Goal: Find specific page/section: Find specific page/section

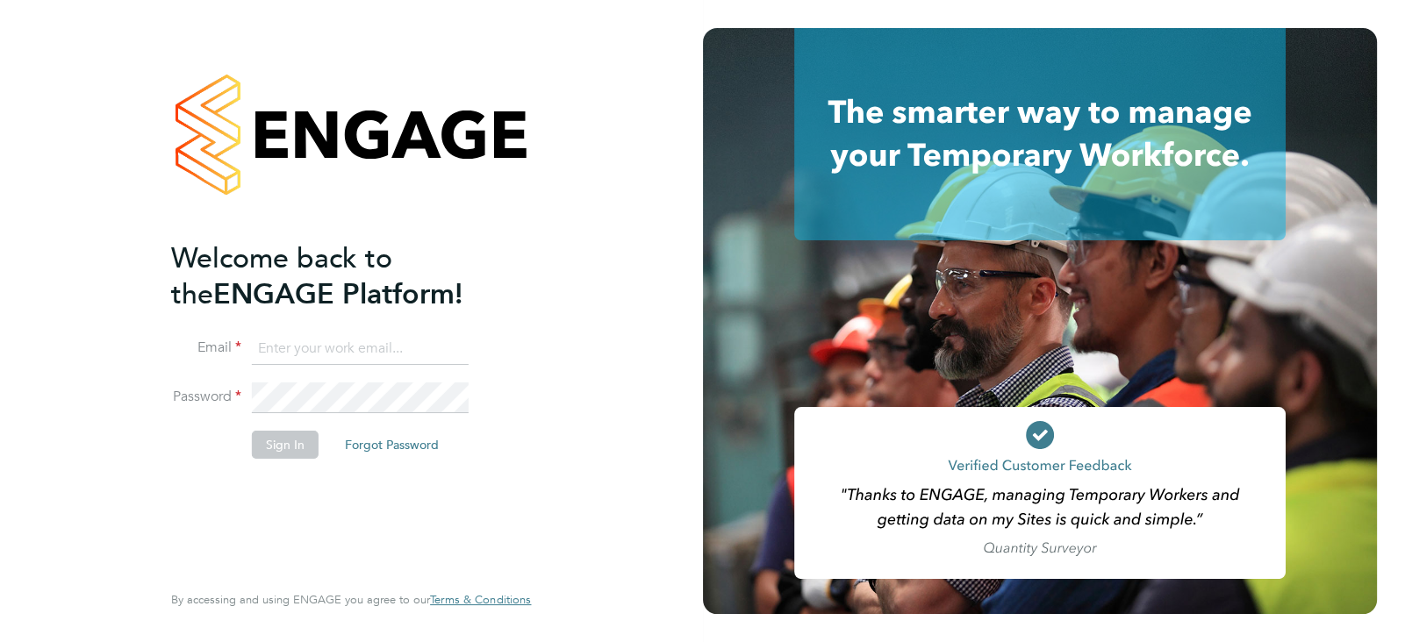
type input "alice.collier@uk.g4s.com"
click at [290, 447] on button "Sign In" at bounding box center [285, 445] width 67 height 28
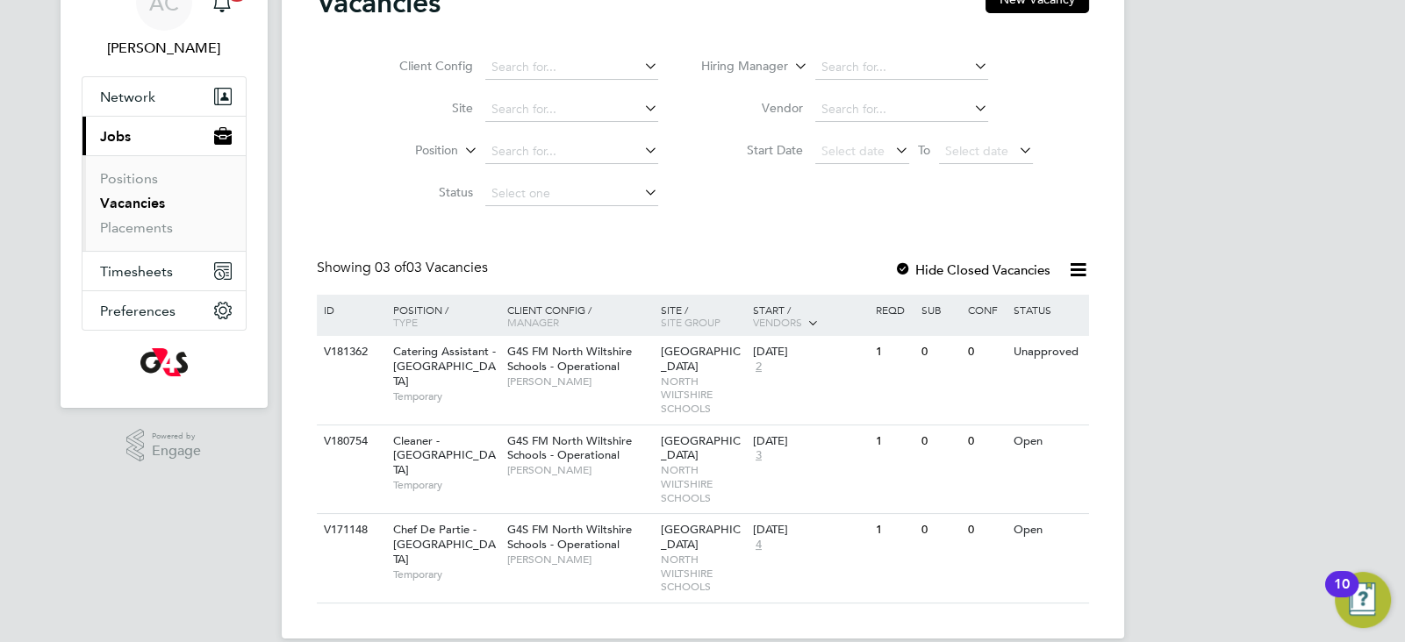
scroll to position [105, 0]
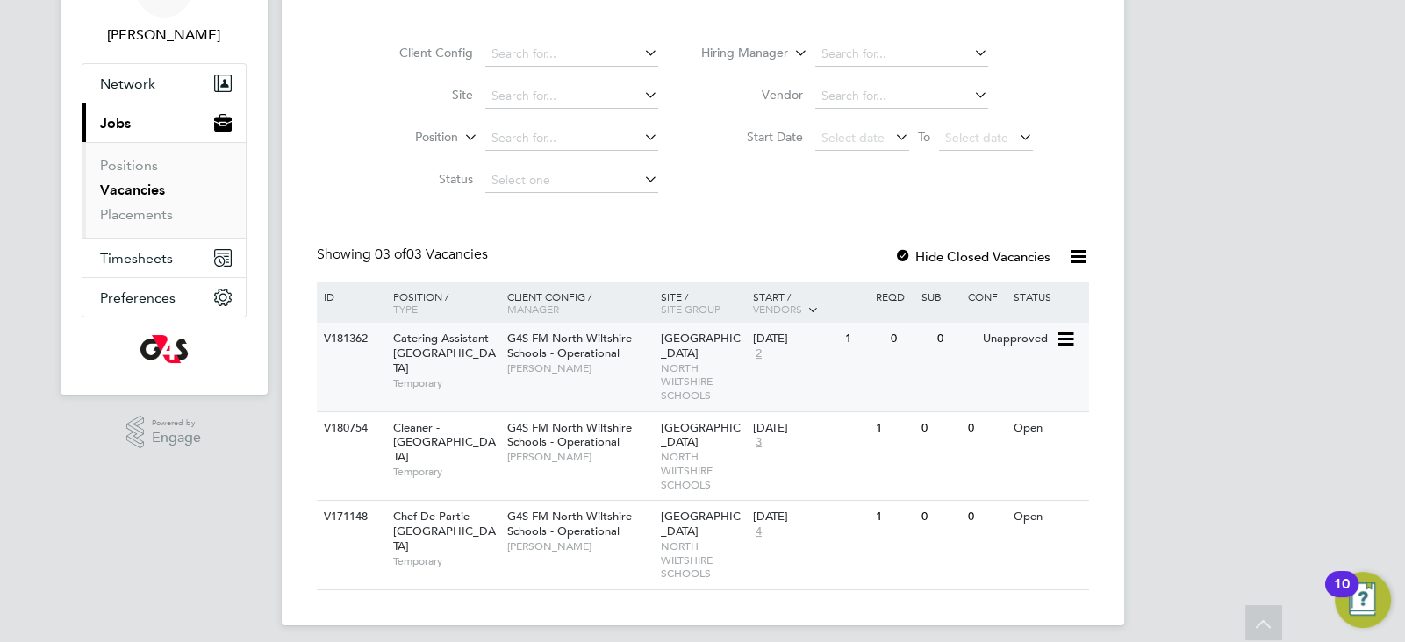
click at [451, 376] on span "Temporary" at bounding box center [445, 383] width 105 height 14
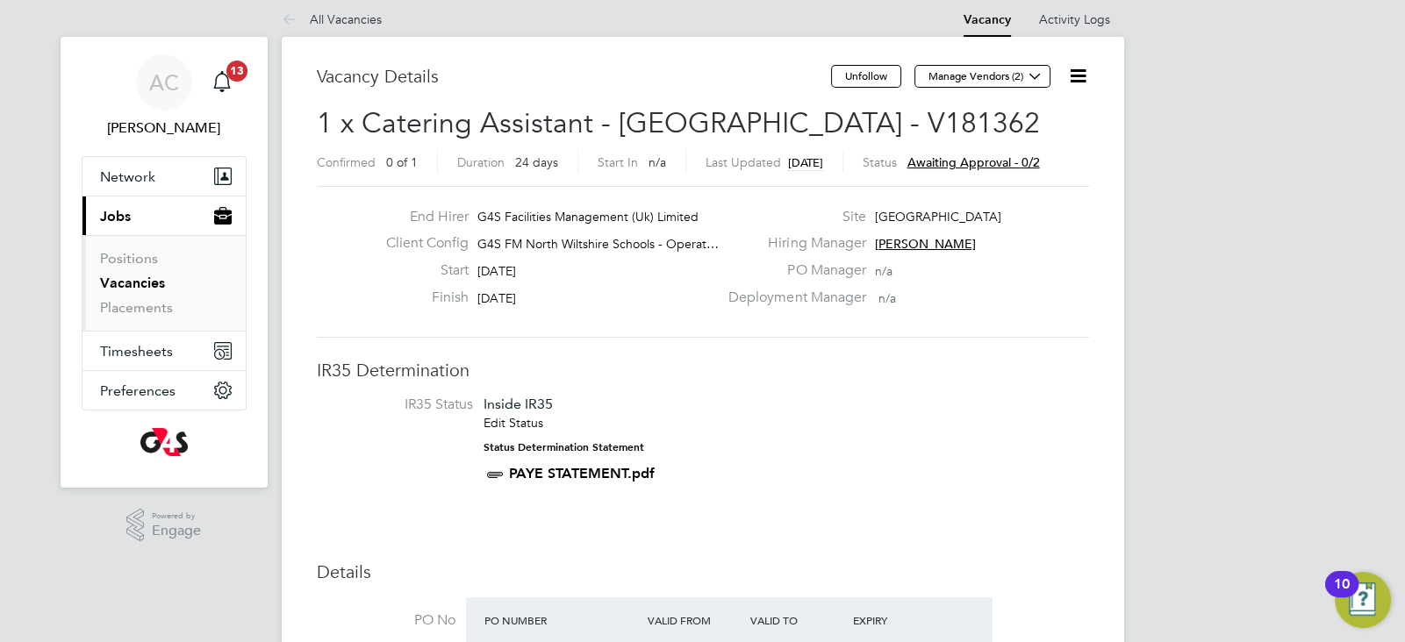
scroll to position [18, 0]
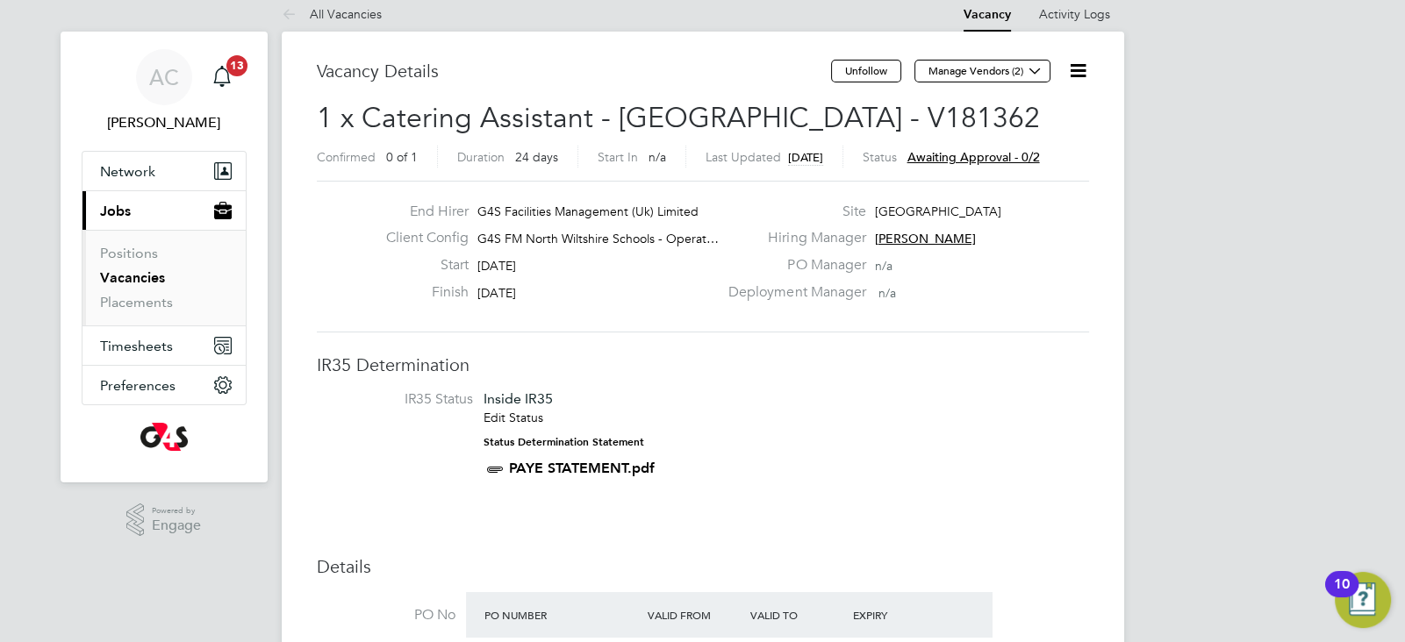
click at [987, 158] on span "Awaiting approval - 0/2" at bounding box center [973, 157] width 132 height 16
